Goal: Find specific page/section: Find specific page/section

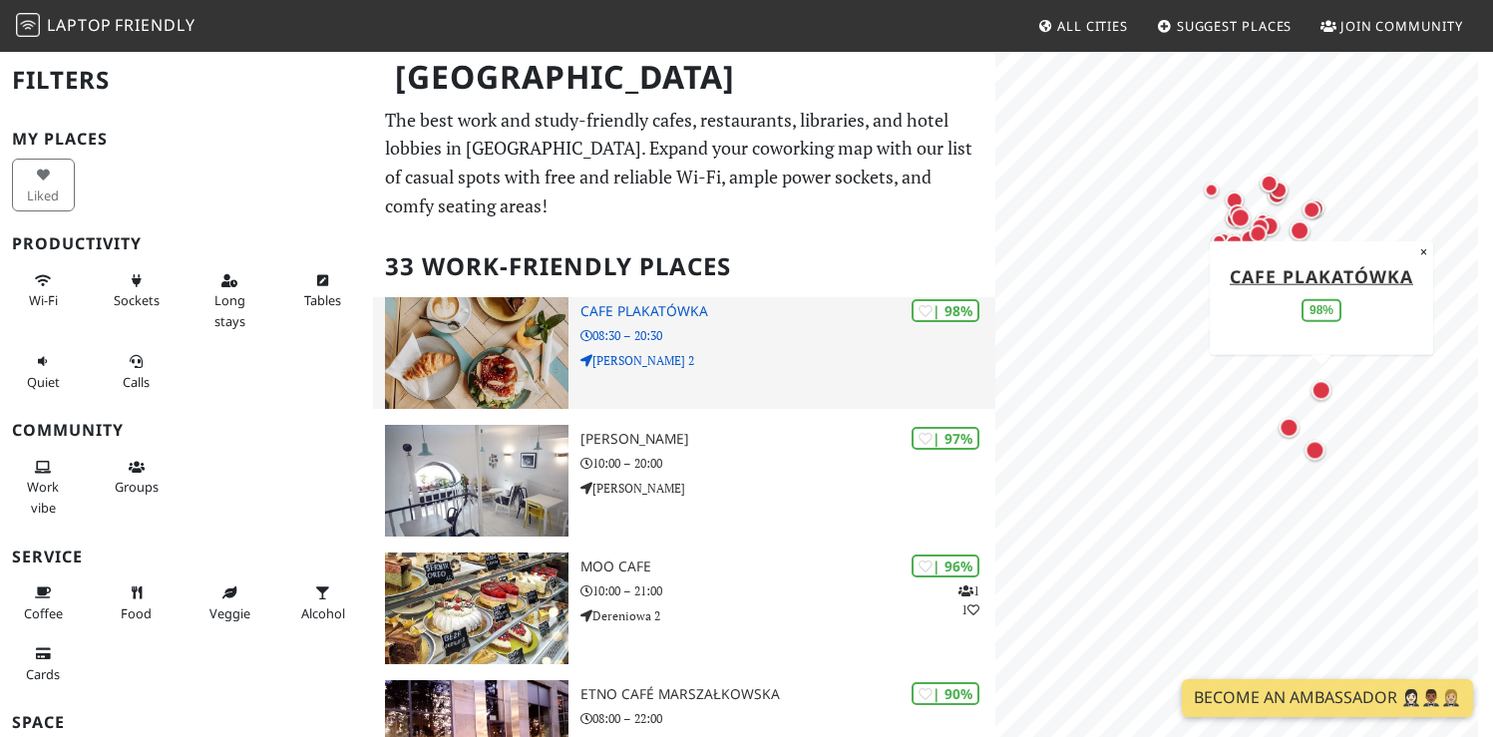
scroll to position [200, 0]
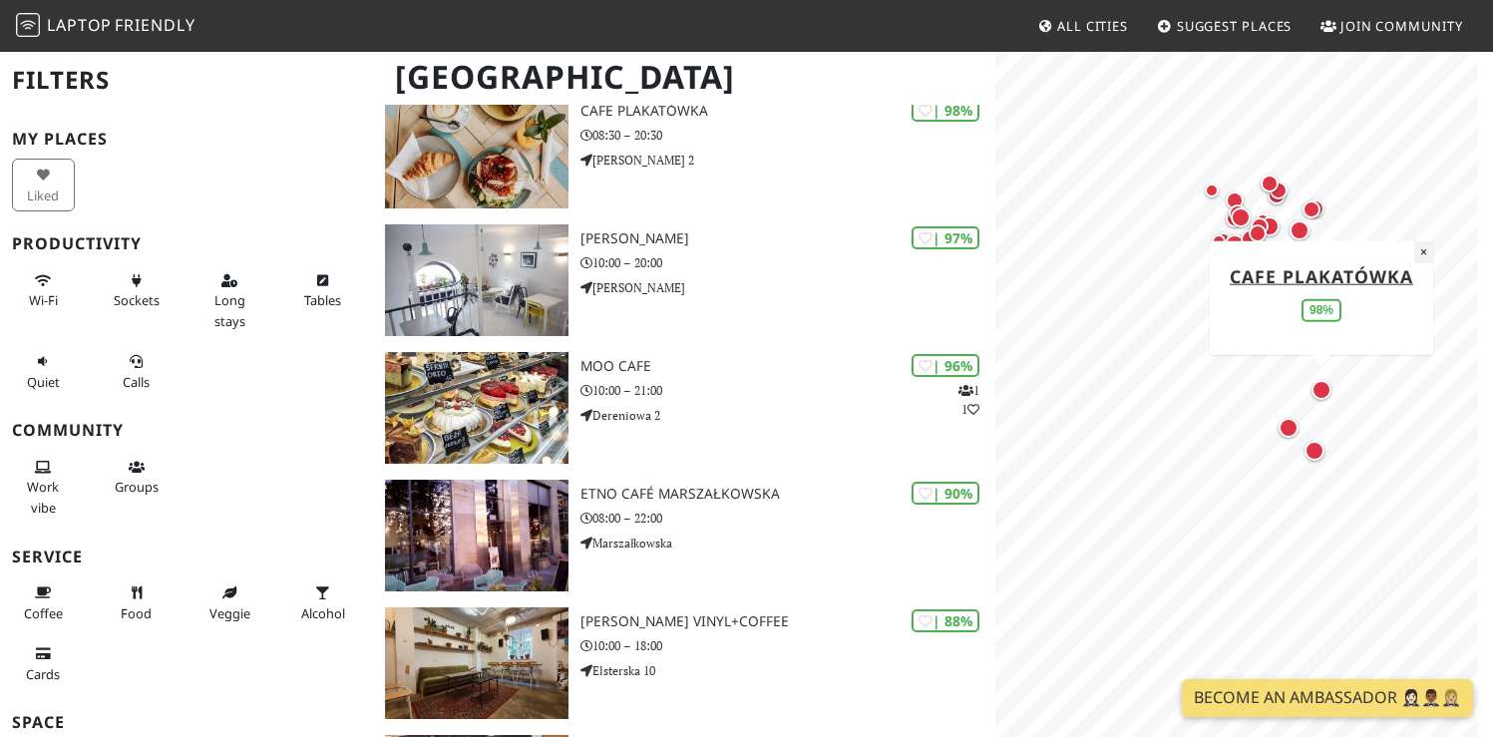
click at [1424, 249] on button "×" at bounding box center [1423, 251] width 19 height 22
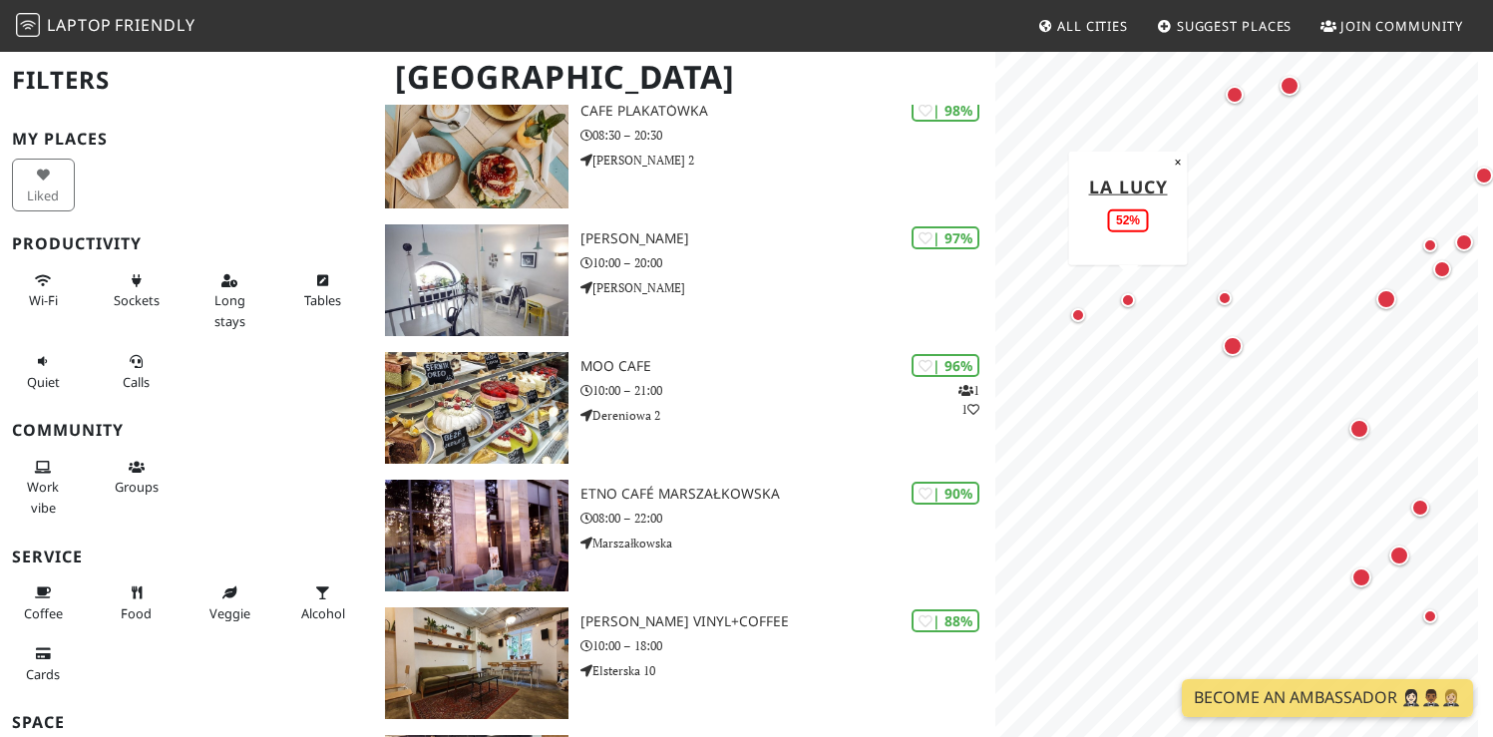
click at [1135, 303] on div "Map marker" at bounding box center [1128, 300] width 24 height 24
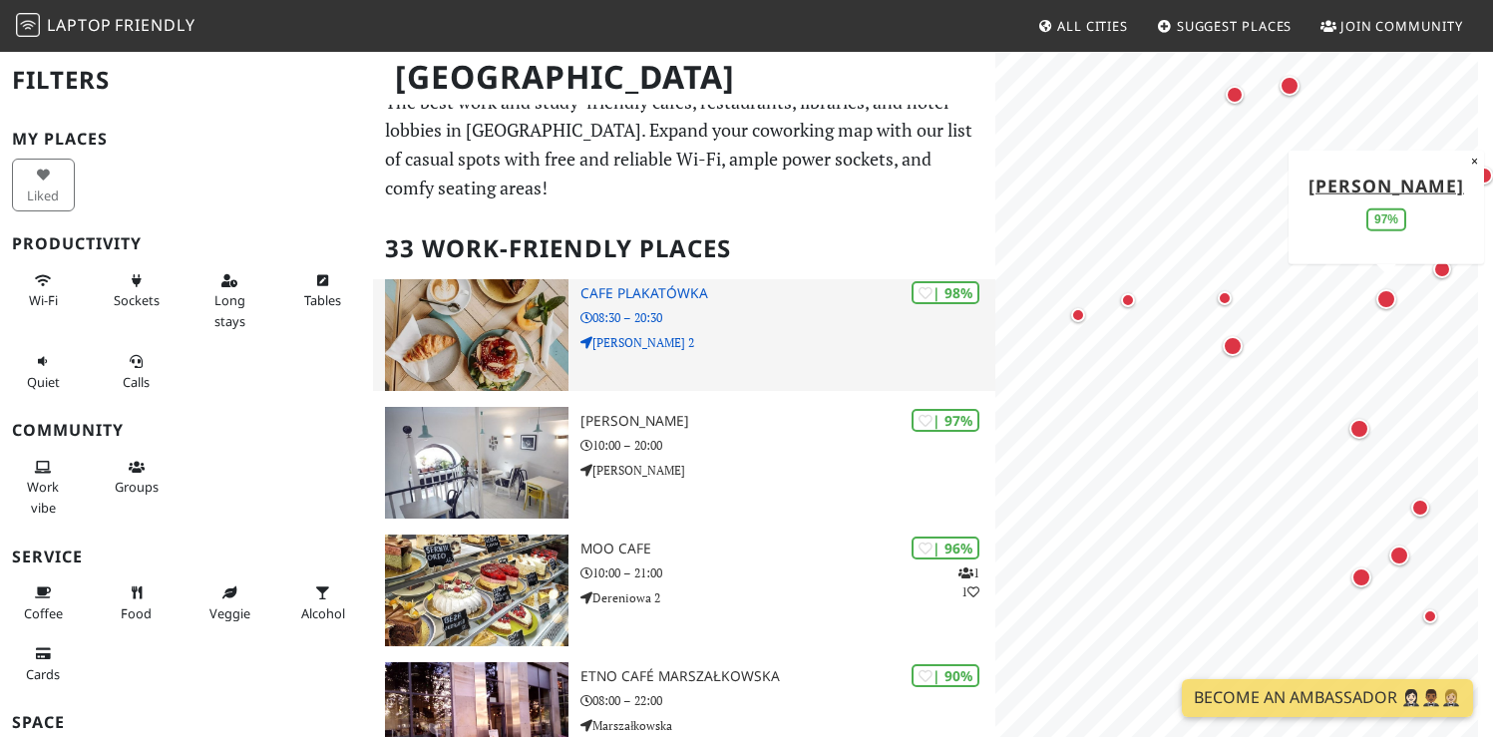
scroll to position [0, 0]
click at [637, 302] on div "| 98% [GEOGRAPHIC_DATA] 08:30 – 20:30 Augusta Hlonda 2" at bounding box center [787, 335] width 415 height 112
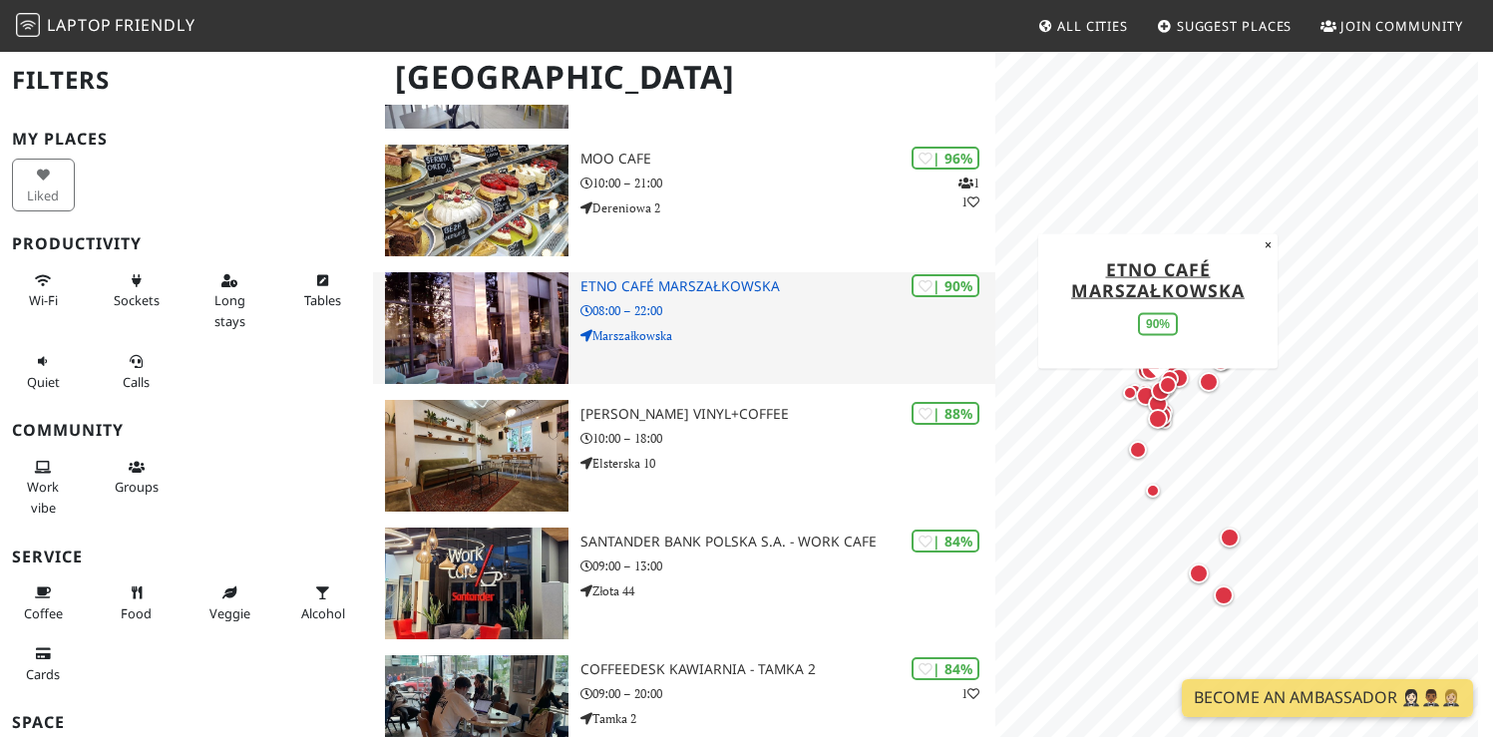
scroll to position [274, 0]
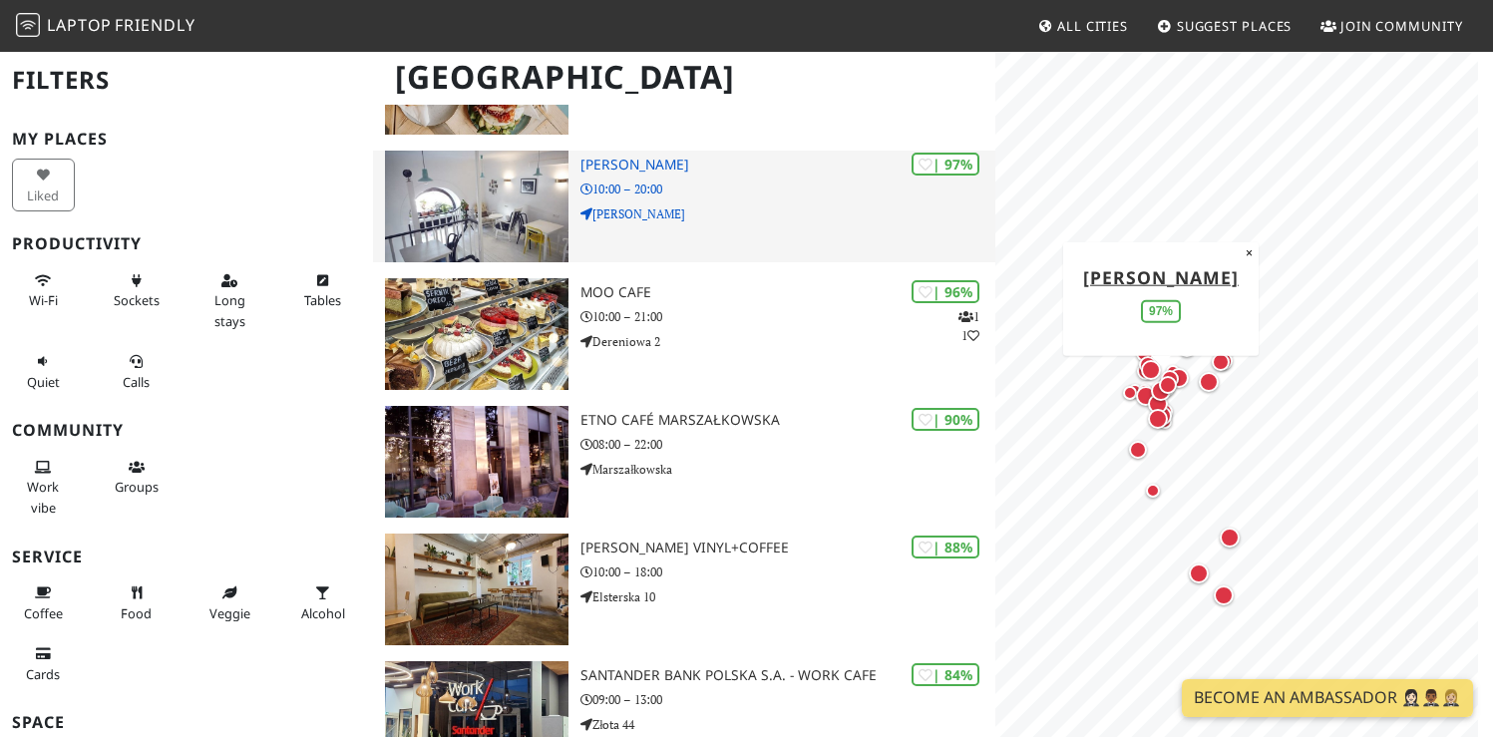
click at [654, 166] on h3 "[PERSON_NAME]" at bounding box center [787, 165] width 415 height 17
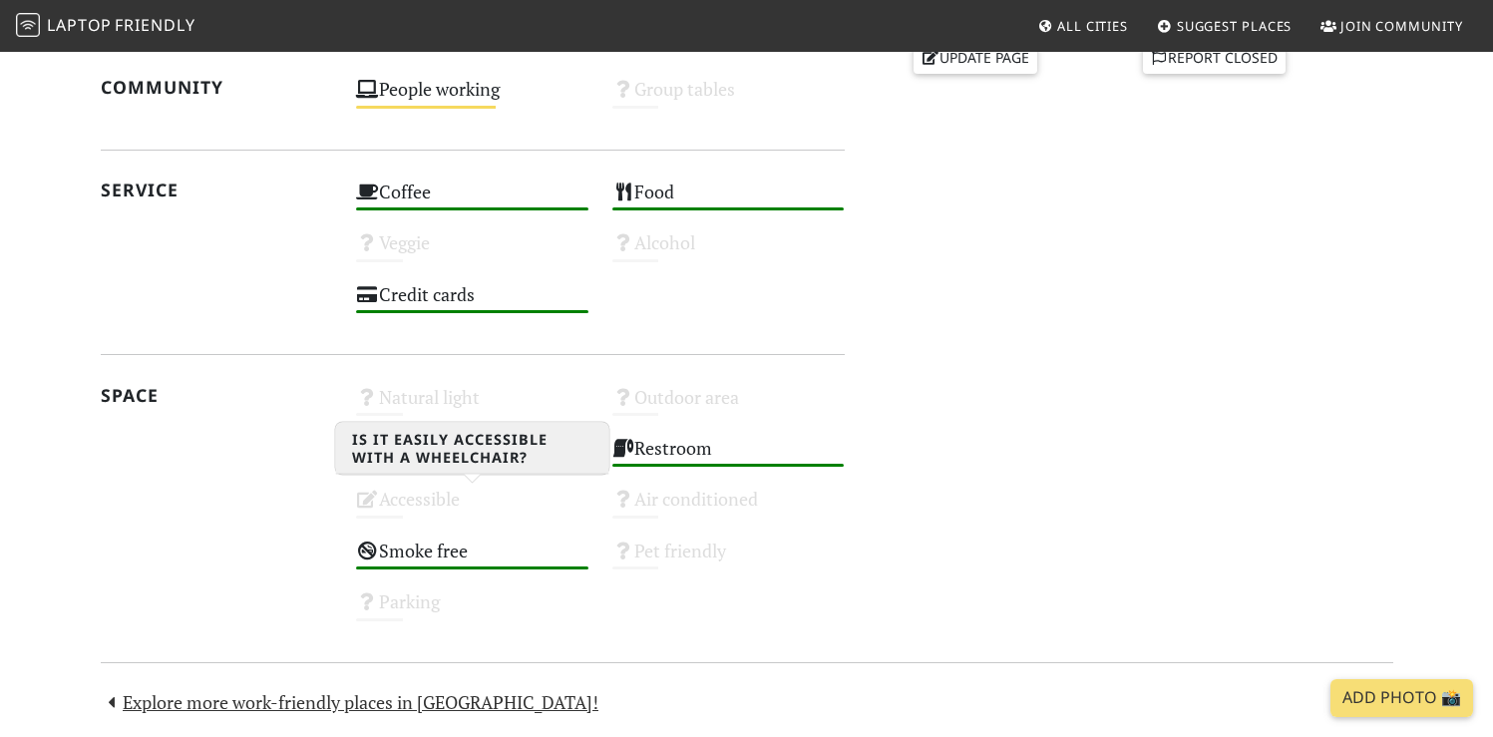
scroll to position [615, 0]
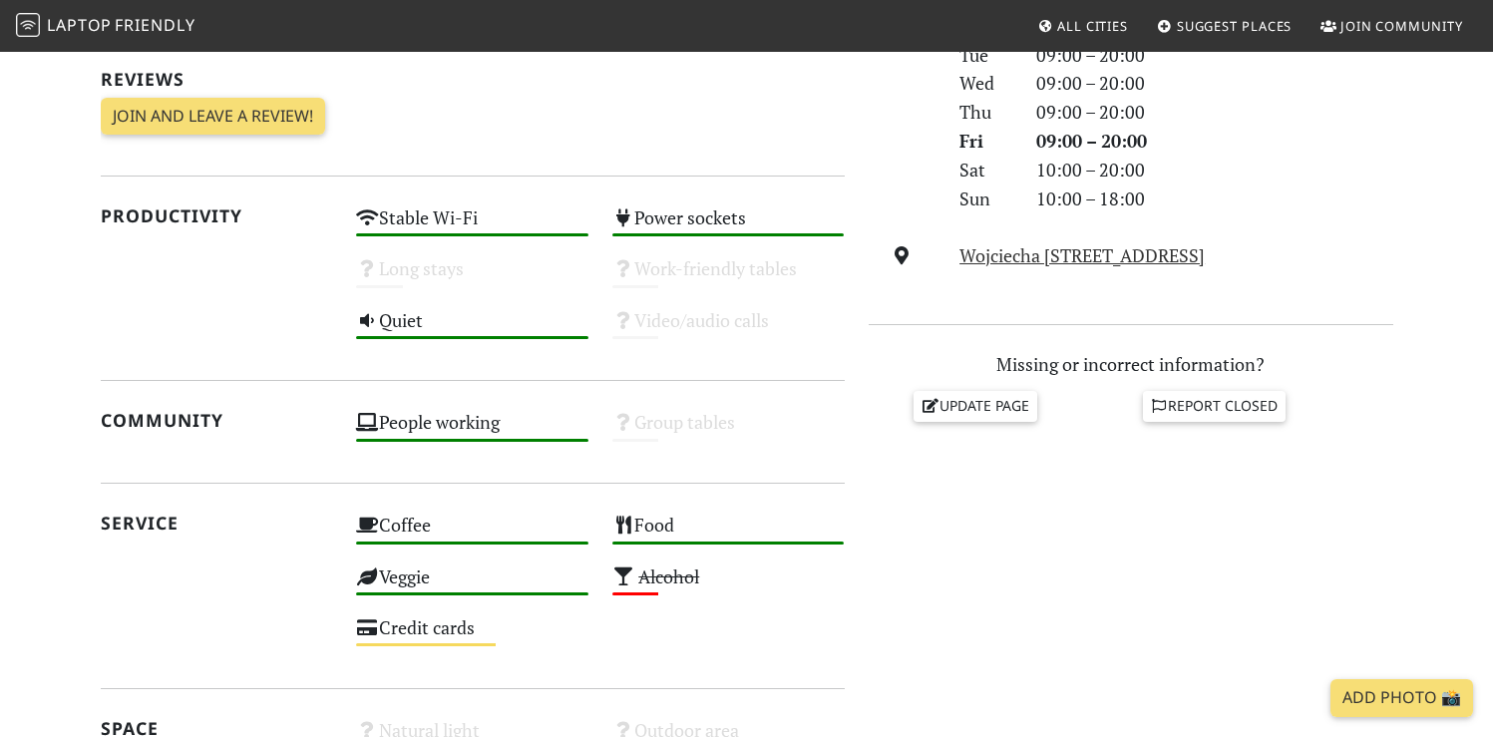
scroll to position [1147, 0]
